Goal: Task Accomplishment & Management: Manage account settings

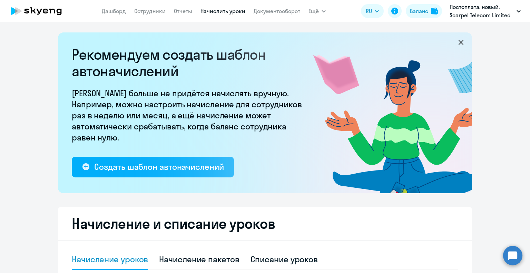
select select "10"
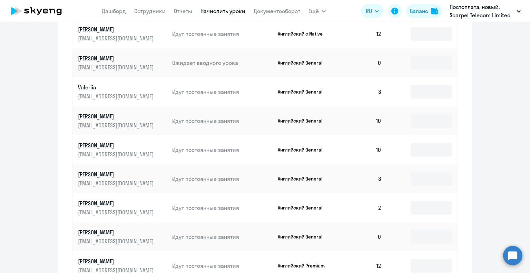
scroll to position [376, 0]
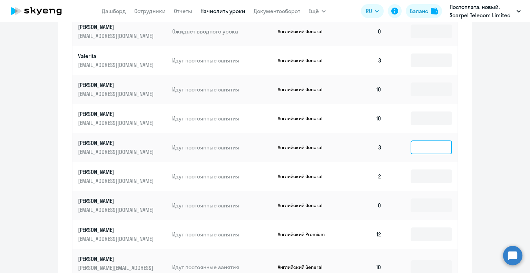
click at [416, 148] on input at bounding box center [431, 147] width 41 height 14
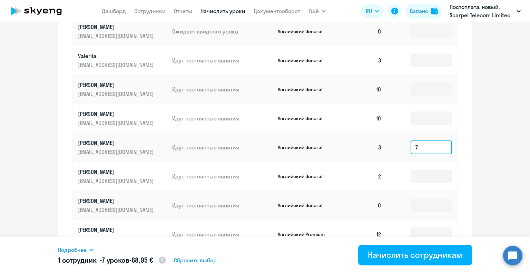
type input "7"
click at [423, 175] on input at bounding box center [431, 176] width 41 height 14
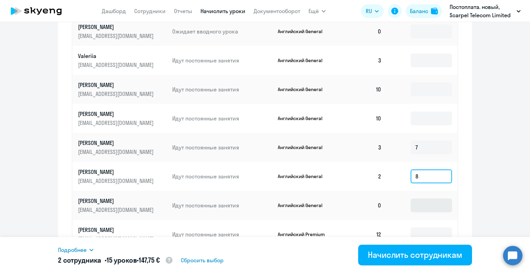
type input "8"
click at [417, 205] on input at bounding box center [431, 205] width 41 height 14
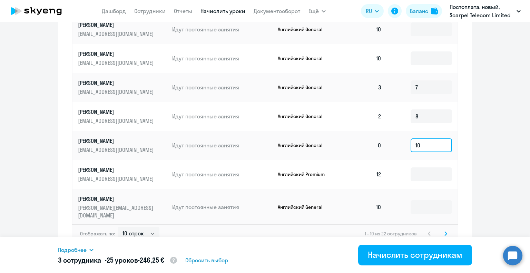
scroll to position [439, 0]
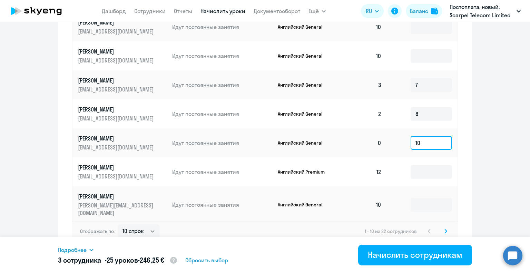
type input "10"
drag, startPoint x: 138, startPoint y: 234, endPoint x: 138, endPoint y: 230, distance: 4.2
click at [138, 234] on div "Отображать по: 10 строк 30 строк 50 строк 1 - 10 из 22 сотрудников" at bounding box center [265, 231] width 387 height 19
click at [138, 227] on select "10 строк 30 строк 50 строк" at bounding box center [139, 231] width 42 height 14
select select "50"
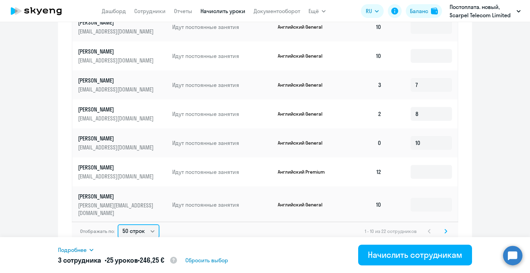
click at [118, 224] on select "10 строк 30 строк 50 строк" at bounding box center [139, 231] width 42 height 14
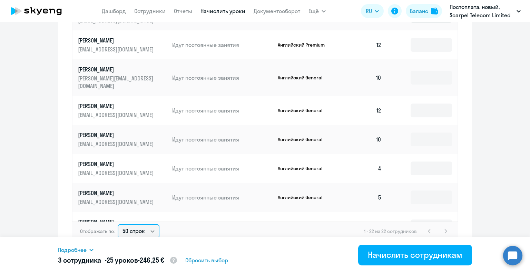
scroll to position [138, 0]
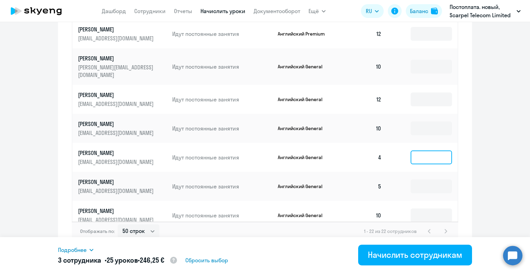
click at [420, 150] on input at bounding box center [431, 157] width 41 height 14
type input "6"
click at [424, 179] on input at bounding box center [431, 186] width 41 height 14
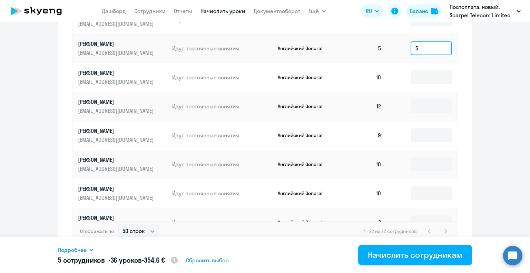
scroll to position [311, 0]
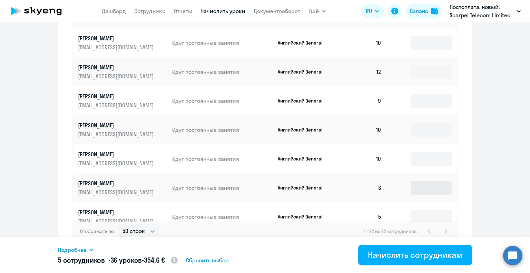
type input "5"
click at [419, 181] on input at bounding box center [431, 188] width 41 height 14
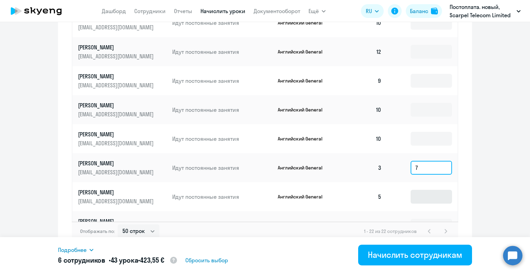
scroll to position [341, 0]
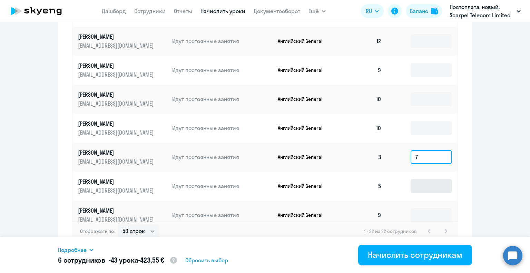
type input "7"
click at [417, 182] on input at bounding box center [431, 186] width 41 height 14
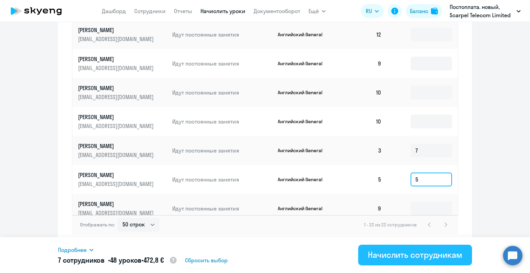
type input "5"
click at [420, 256] on div "Начислить сотрудникам" at bounding box center [415, 254] width 95 height 11
